Goal: Transaction & Acquisition: Purchase product/service

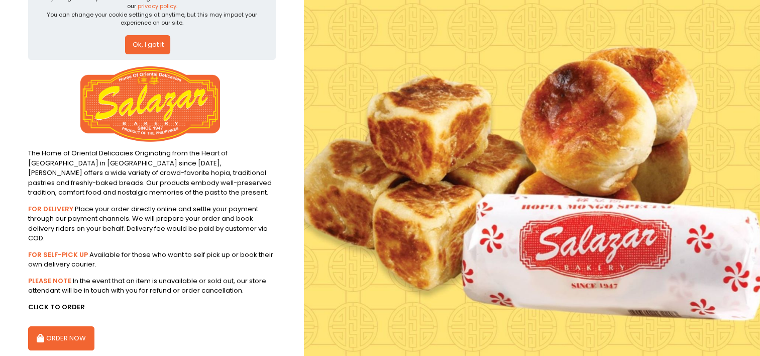
scroll to position [71, 0]
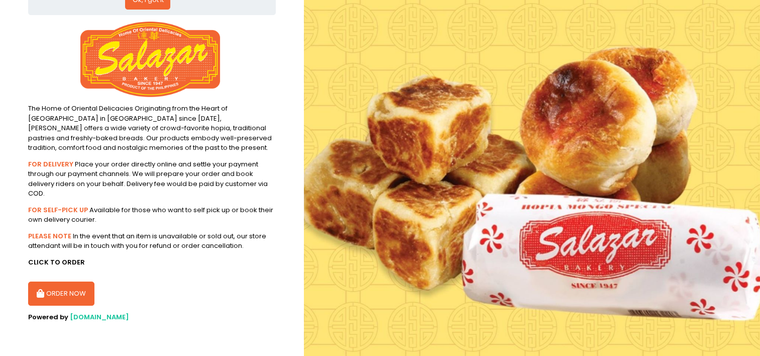
click at [64, 296] on button "ORDER NOW" at bounding box center [61, 293] width 66 height 24
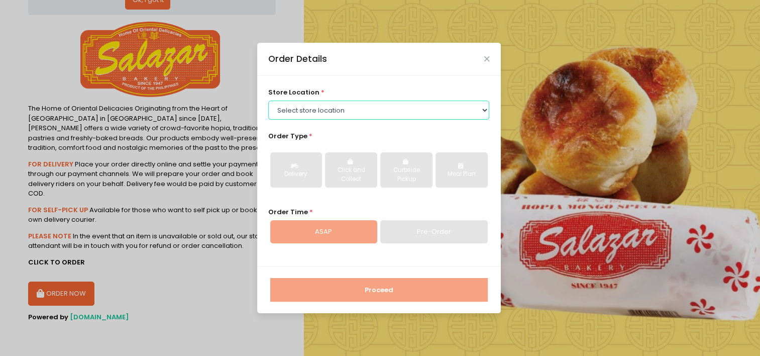
click at [362, 116] on select "Select store location [PERSON_NAME][GEOGRAPHIC_DATA] - [GEOGRAPHIC_DATA] [PERSO…" at bounding box center [378, 110] width 221 height 19
select select "614991c5c0144a0f30db12bd"
click at [268, 101] on select "Select store location [PERSON_NAME][GEOGRAPHIC_DATA] - [GEOGRAPHIC_DATA] [PERSO…" at bounding box center [378, 110] width 221 height 19
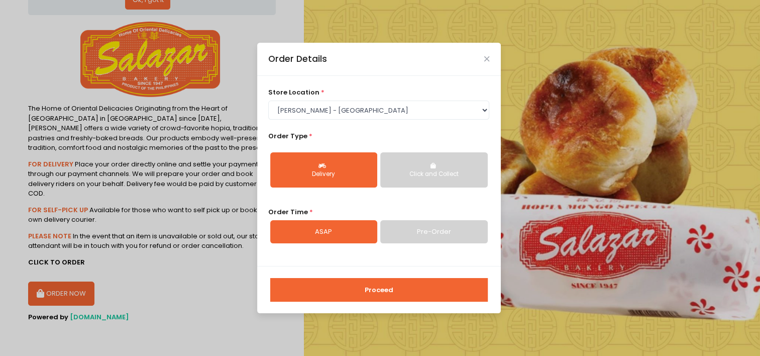
click at [339, 183] on button "Delivery" at bounding box center [323, 169] width 107 height 35
click at [427, 173] on div "Click and Collect" at bounding box center [433, 174] width 93 height 9
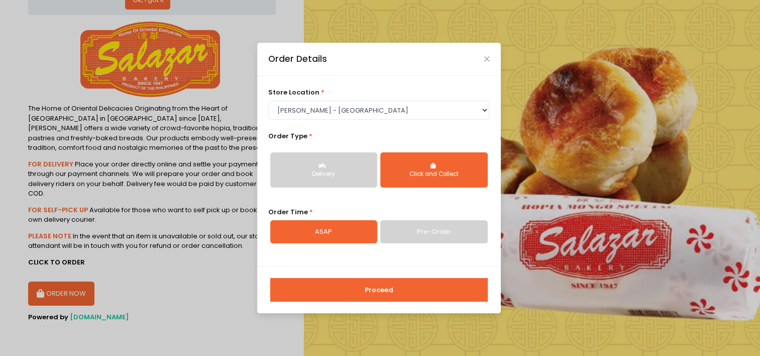
click at [415, 231] on link "Pre-Order" at bounding box center [433, 231] width 107 height 23
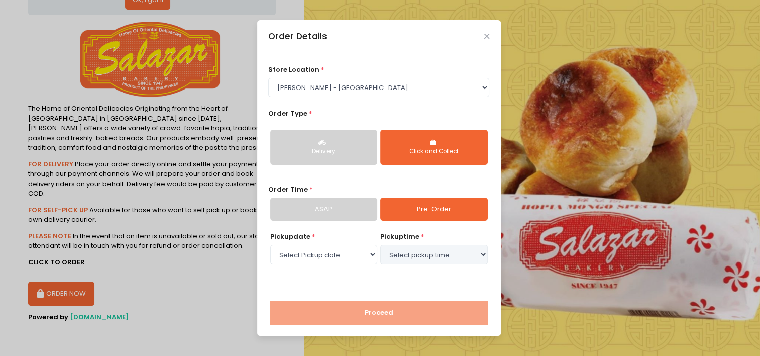
select select "[DATE]"
click at [427, 254] on select "Select pickup time 11:00 AM - 11:30 AM 11:30 AM - 12:00 PM 12:00 PM - 12:30 PM …" at bounding box center [433, 254] width 107 height 19
select select "13:00"
click at [380, 245] on select "Select pickup time 11:00 AM - 11:30 AM 11:30 AM - 12:00 PM 12:00 PM - 12:30 PM …" at bounding box center [433, 254] width 107 height 19
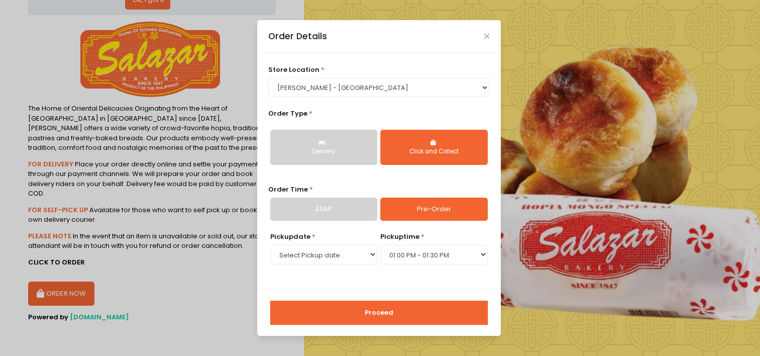
click at [397, 322] on button "Proceed" at bounding box center [379, 313] width 218 height 24
